Goal: Find specific page/section: Find specific page/section

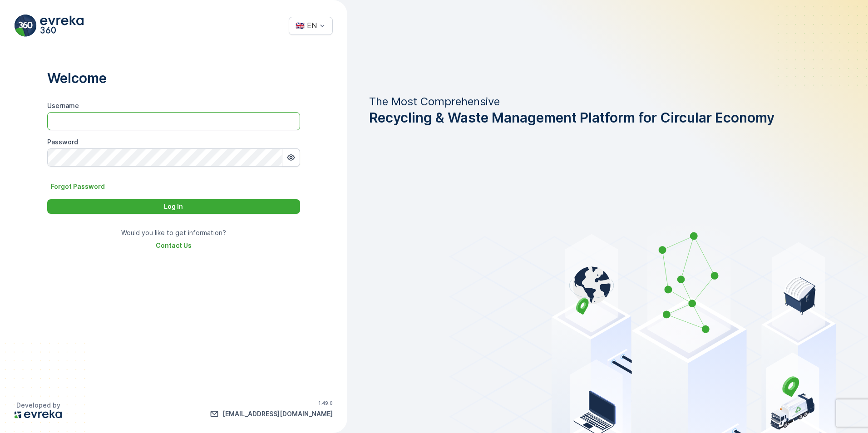
click at [96, 119] on input "Username" at bounding box center [173, 121] width 253 height 18
paste input "Hussain.[PERSON_NAME]"
type input "Hussain.[PERSON_NAME]"
click at [69, 147] on div "Password" at bounding box center [173, 152] width 253 height 29
click at [290, 159] on icon "button" at bounding box center [291, 157] width 9 height 9
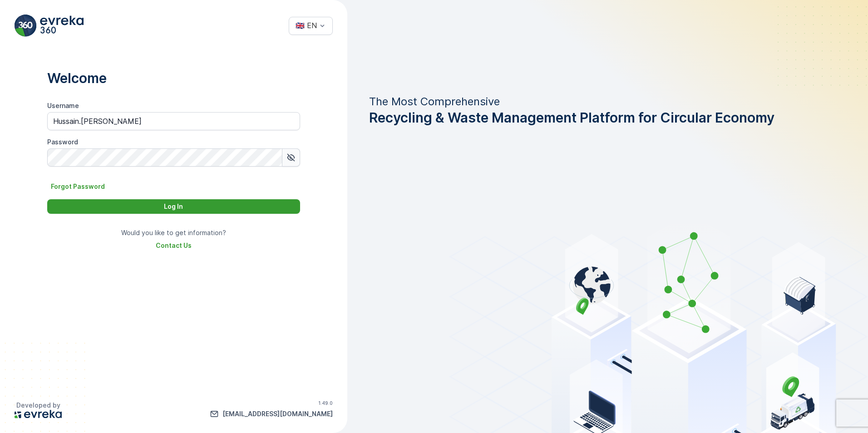
click at [201, 203] on div "Log In" at bounding box center [174, 206] width 242 height 9
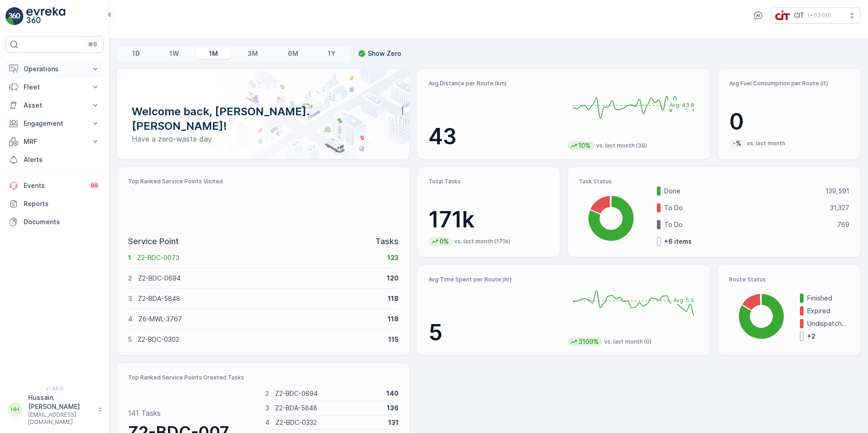
click at [88, 69] on button "Operations" at bounding box center [54, 69] width 98 height 18
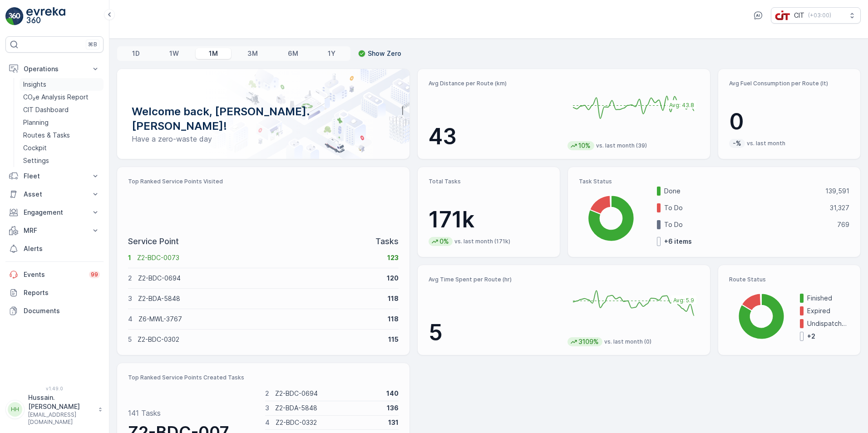
click at [52, 86] on link "Insights" at bounding box center [62, 84] width 84 height 13
